Goal: Information Seeking & Learning: Compare options

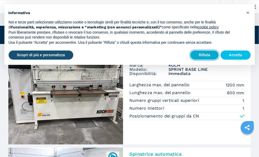
click at [208, 58] on button "Rifiuta" at bounding box center [204, 55] width 28 height 9
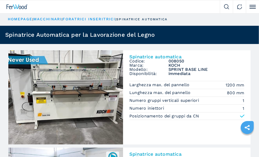
scroll to position [15, 0]
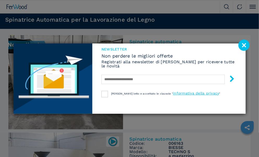
click at [245, 44] on image at bounding box center [243, 45] width 11 height 11
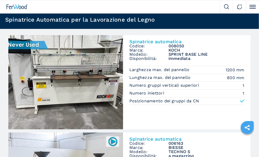
click at [245, 44] on div "Spinatrice automatica Codice: 008050 Marca: KOCH Modello: SPRINT BASE LINE Disp…" at bounding box center [187, 71] width 128 height 73
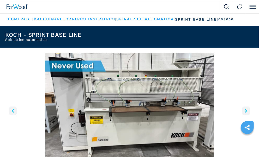
click at [13, 110] on icon "left-button" at bounding box center [13, 111] width 2 height 4
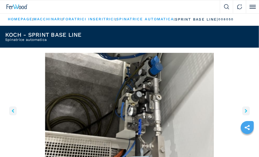
click at [247, 110] on icon "right-button" at bounding box center [246, 111] width 2 height 4
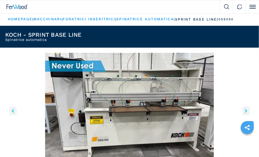
click at [247, 110] on icon "right-button" at bounding box center [246, 111] width 2 height 4
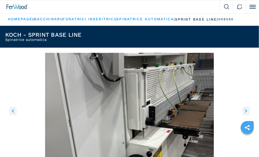
click at [247, 110] on icon "right-button" at bounding box center [246, 111] width 2 height 4
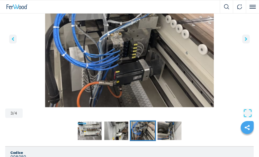
scroll to position [78, 0]
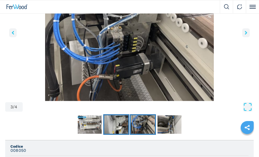
click at [120, 130] on img "Go to Slide 2" at bounding box center [116, 125] width 24 height 19
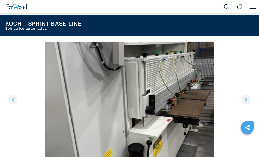
scroll to position [0, 0]
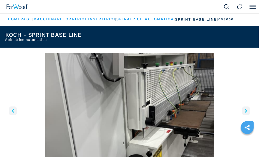
click at [30, 41] on h2 "Spinatrice automatica" at bounding box center [43, 40] width 76 height 4
click at [49, 32] on header "KOCH - SPRINT BASE LINE Spinatrice automatica" at bounding box center [129, 37] width 259 height 22
drag, startPoint x: 48, startPoint y: 33, endPoint x: 80, endPoint y: 27, distance: 32.5
click at [49, 33] on h1 "KOCH - SPRINT BASE LINE" at bounding box center [43, 35] width 76 height 6
click at [137, 20] on link "spinatrice automatica" at bounding box center [145, 19] width 57 height 4
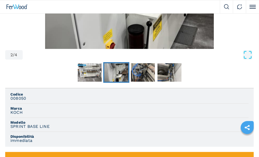
scroll to position [138, 0]
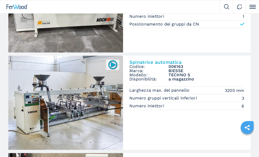
scroll to position [104, 0]
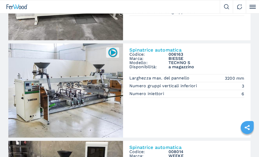
click at [81, 91] on img at bounding box center [65, 91] width 115 height 94
click at [86, 90] on img at bounding box center [65, 91] width 115 height 94
